Goal: Navigation & Orientation: Understand site structure

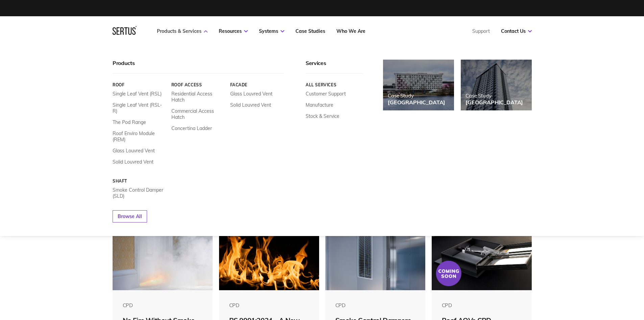
click at [174, 32] on link "Products & Services" at bounding box center [182, 31] width 51 height 6
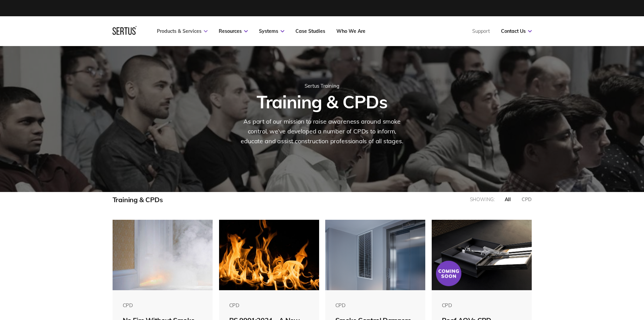
click at [174, 32] on link "Products & Services" at bounding box center [182, 31] width 51 height 6
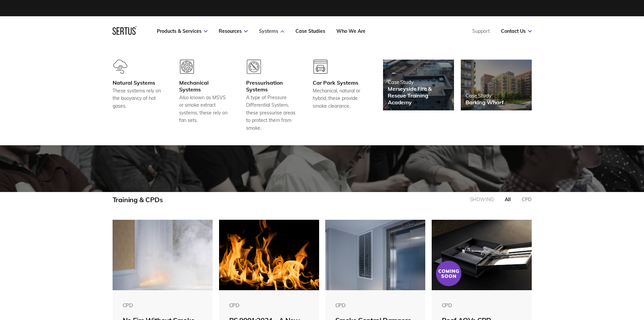
click at [273, 30] on link "Systems" at bounding box center [271, 31] width 25 height 6
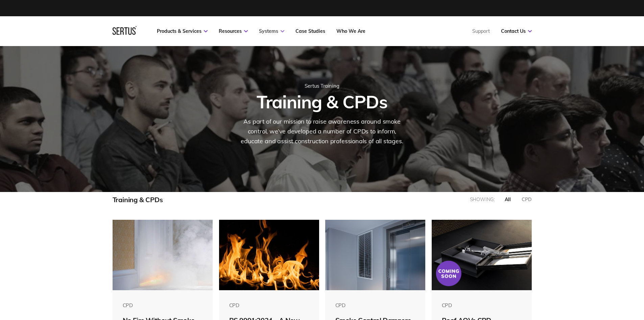
click at [273, 30] on link "Systems" at bounding box center [271, 31] width 25 height 6
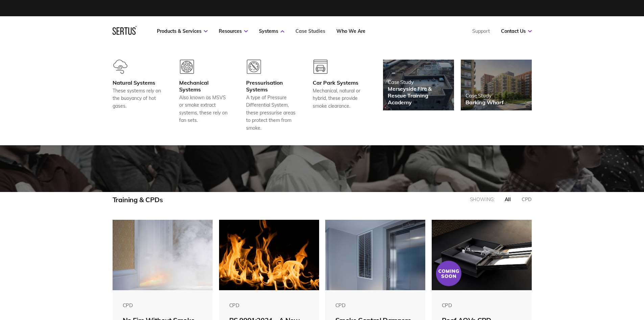
click at [299, 30] on link "Case Studies" at bounding box center [311, 31] width 30 height 6
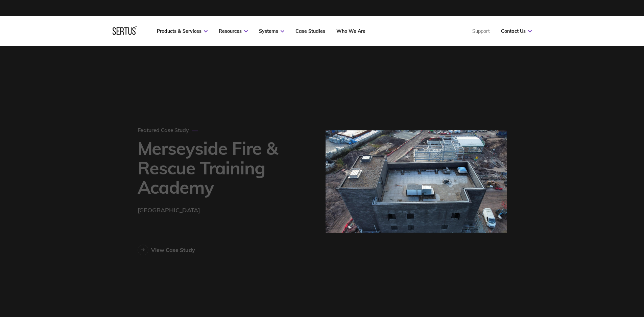
scroll to position [489, 388]
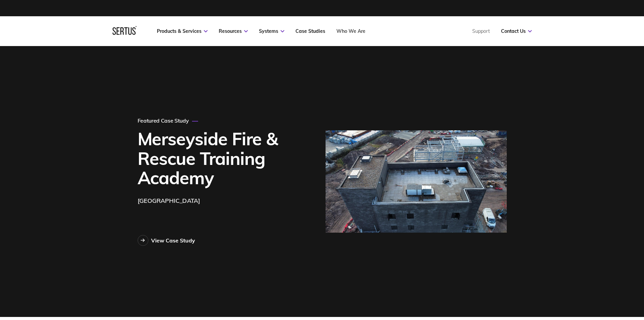
click at [344, 31] on link "Who We Are" at bounding box center [351, 31] width 29 height 6
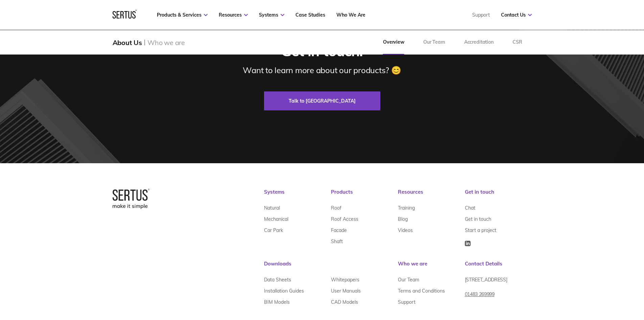
scroll to position [2150, 0]
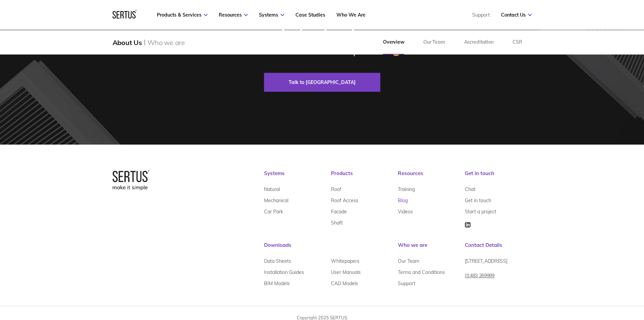
click at [402, 195] on link "Blog" at bounding box center [403, 200] width 10 height 11
